Goal: Navigation & Orientation: Find specific page/section

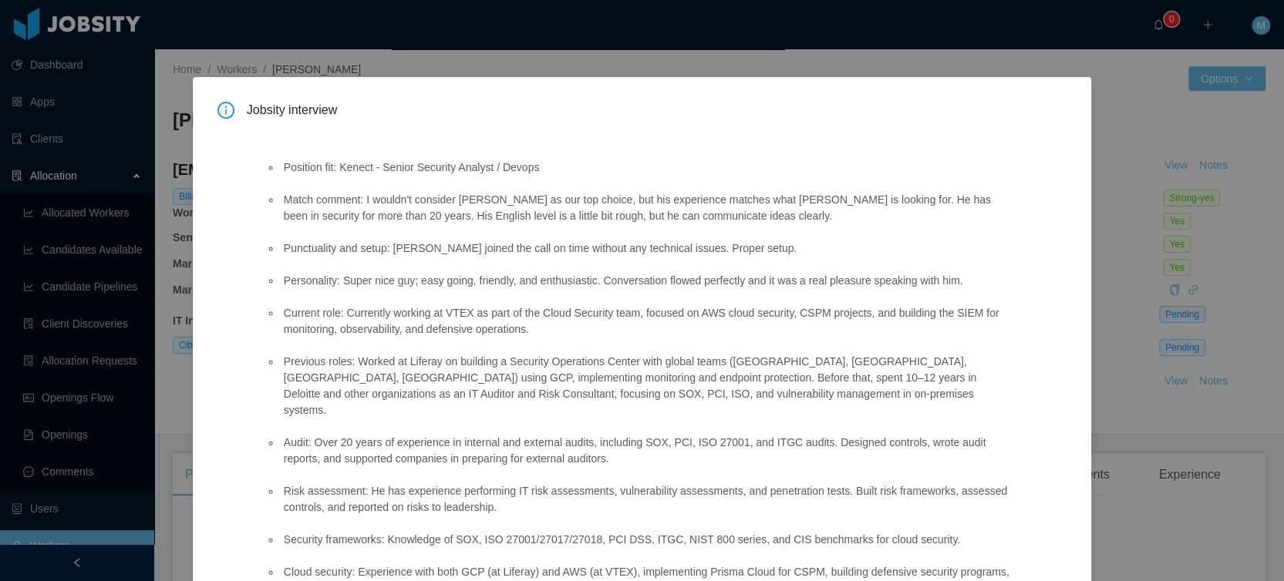
scroll to position [242, 0]
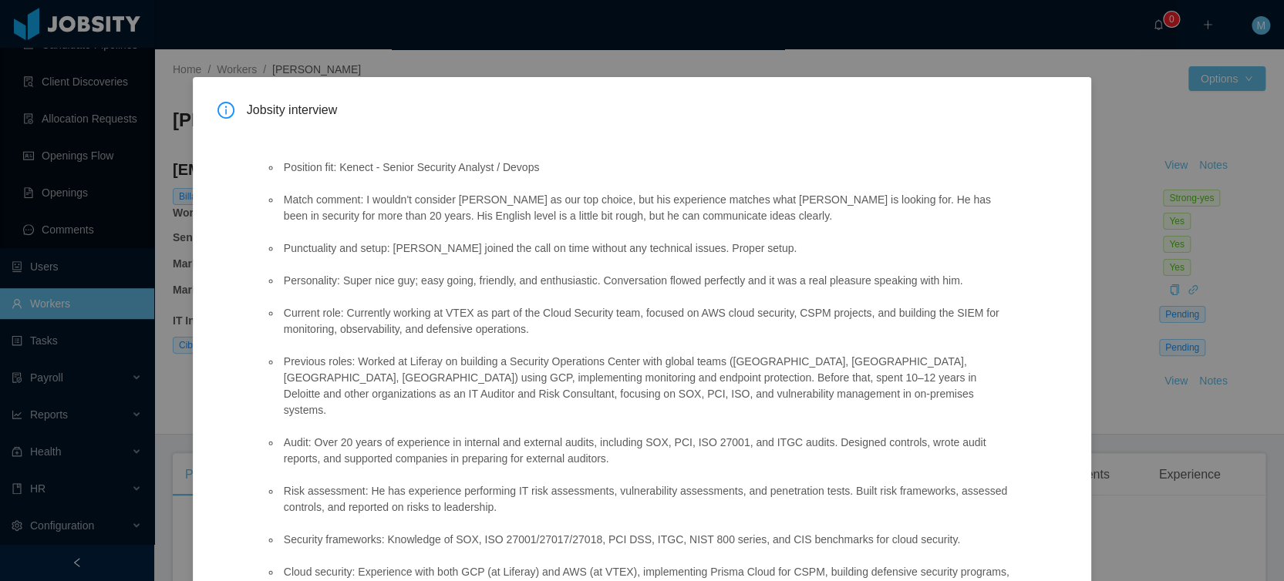
click at [910, 58] on div "Jobsity interview Position fit: Kenect - Senior Security Analyst / Devops Match…" at bounding box center [642, 290] width 1284 height 581
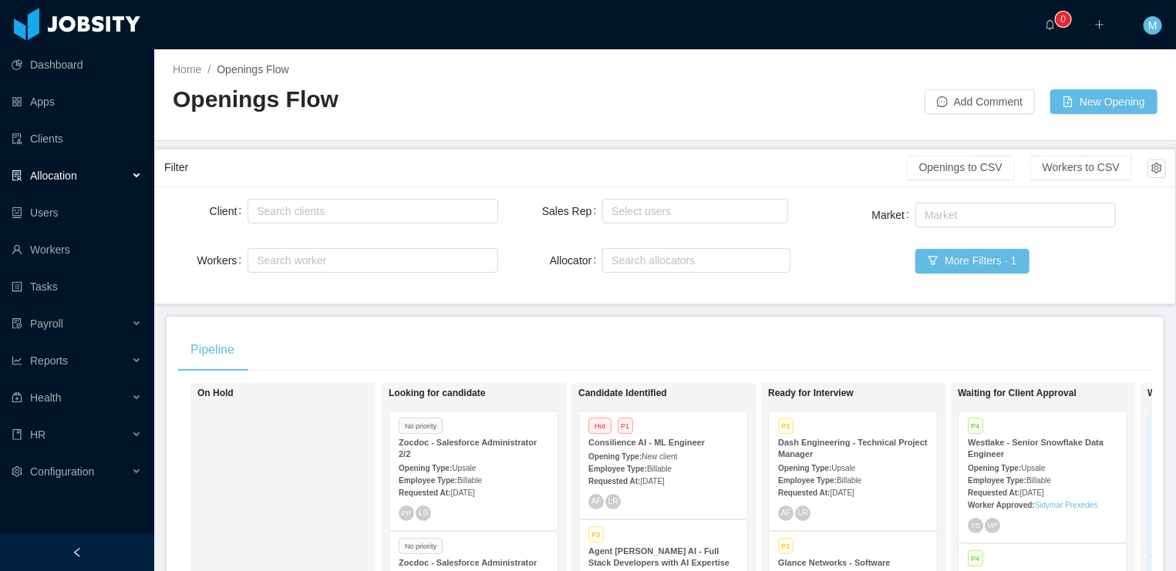
click at [663, 120] on div "Home / Openings Flow / Openings Flow Add Comment New Opening" at bounding box center [664, 95] width 1021 height 92
